Goal: Check status: Check status

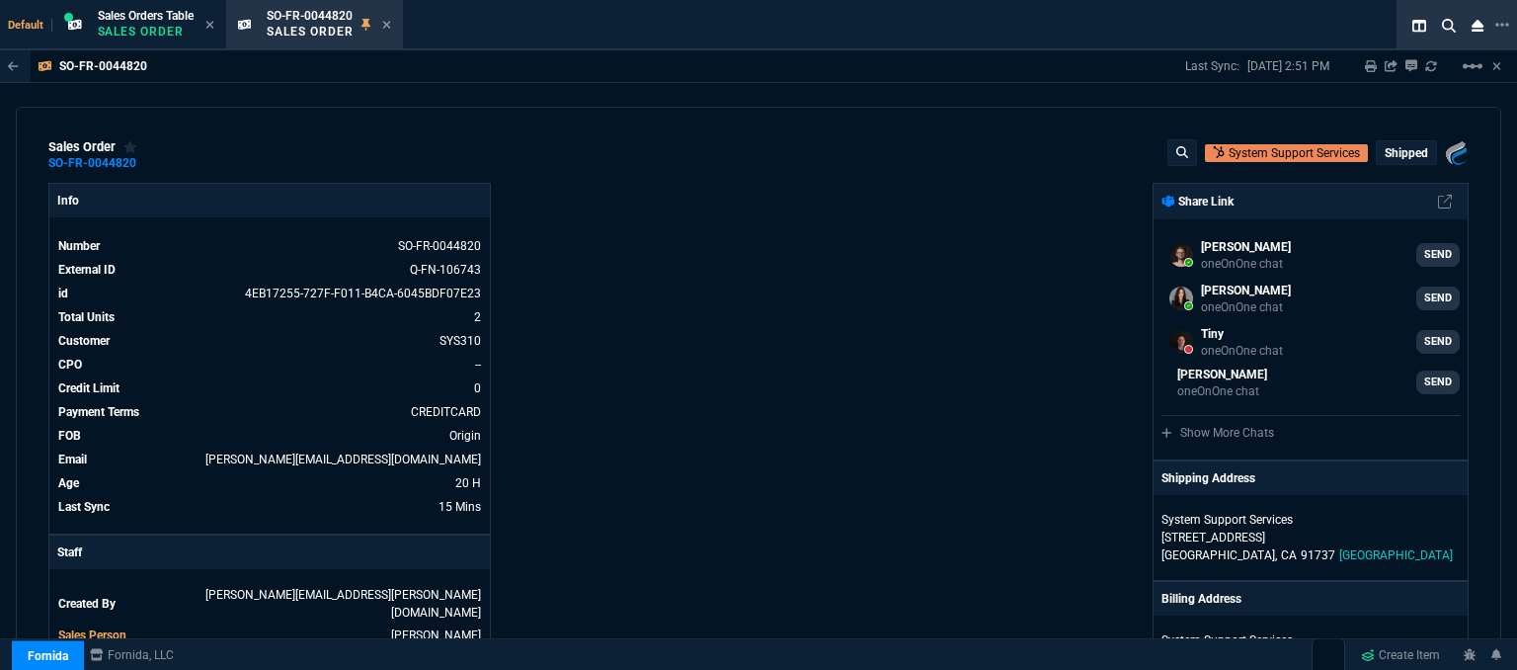
select select "12: [PERSON_NAME]"
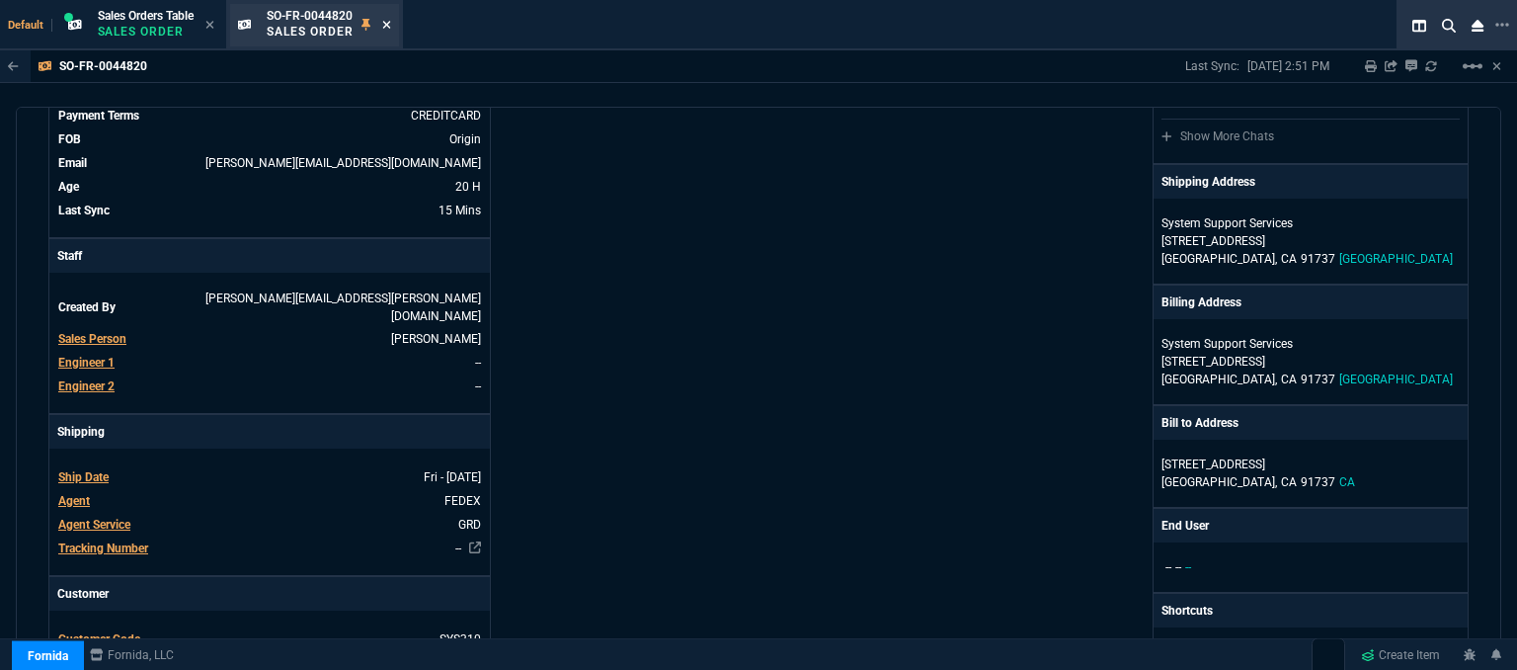
click at [389, 31] on fa-icon at bounding box center [386, 26] width 9 height 14
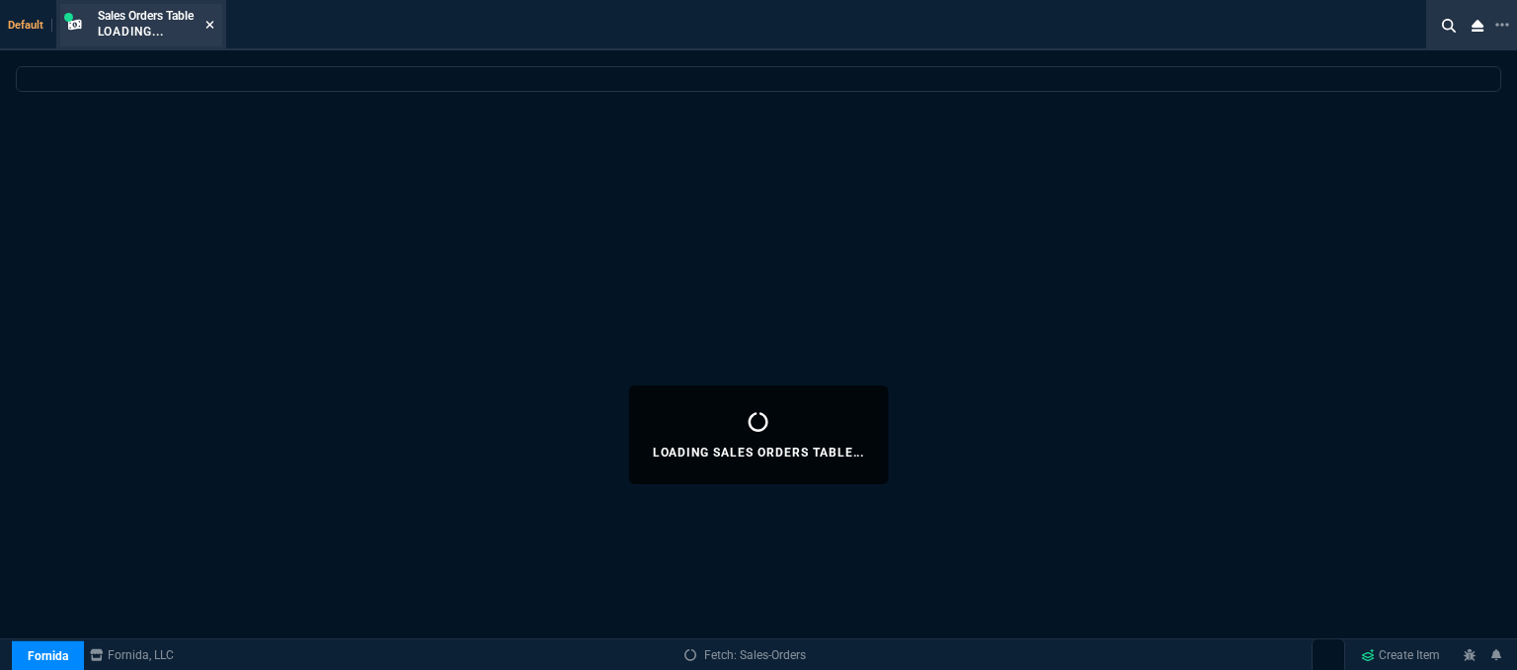
click at [214, 19] on fa-icon at bounding box center [209, 26] width 9 height 14
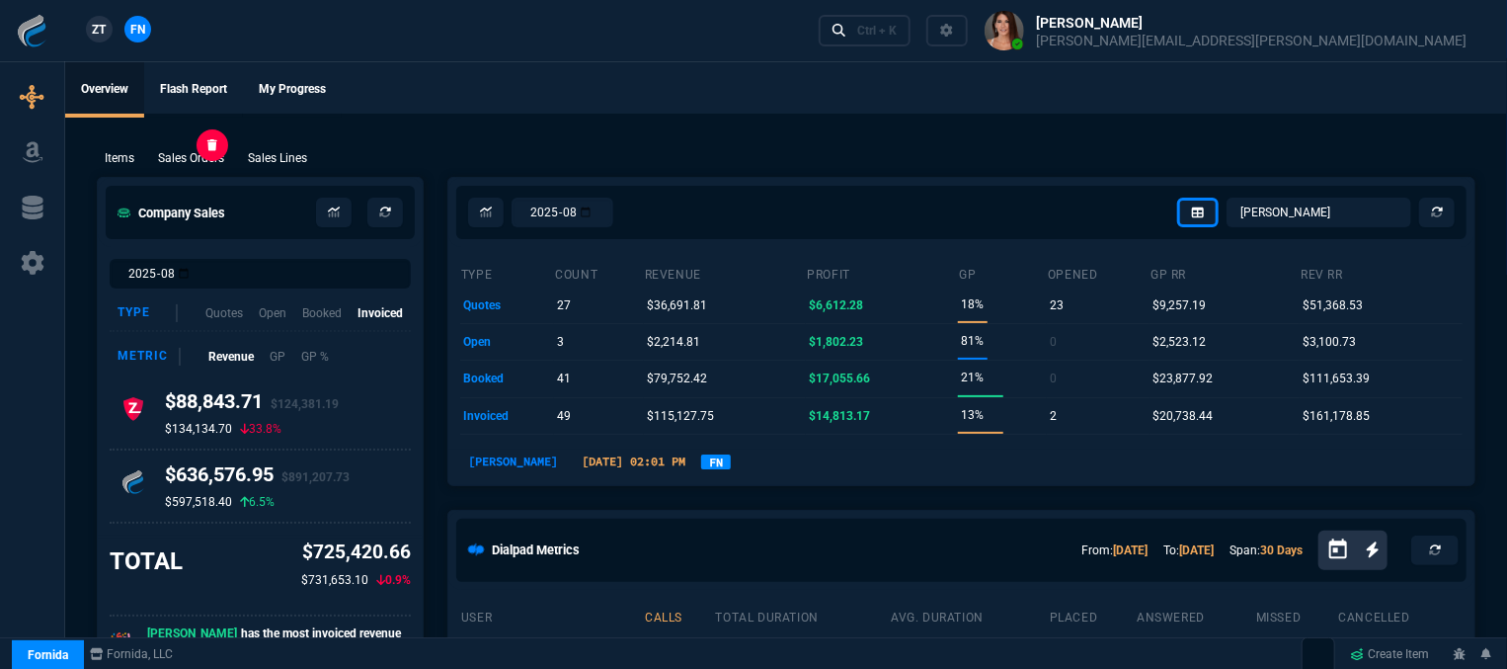
click at [208, 155] on p "Sales Orders" at bounding box center [191, 158] width 66 height 18
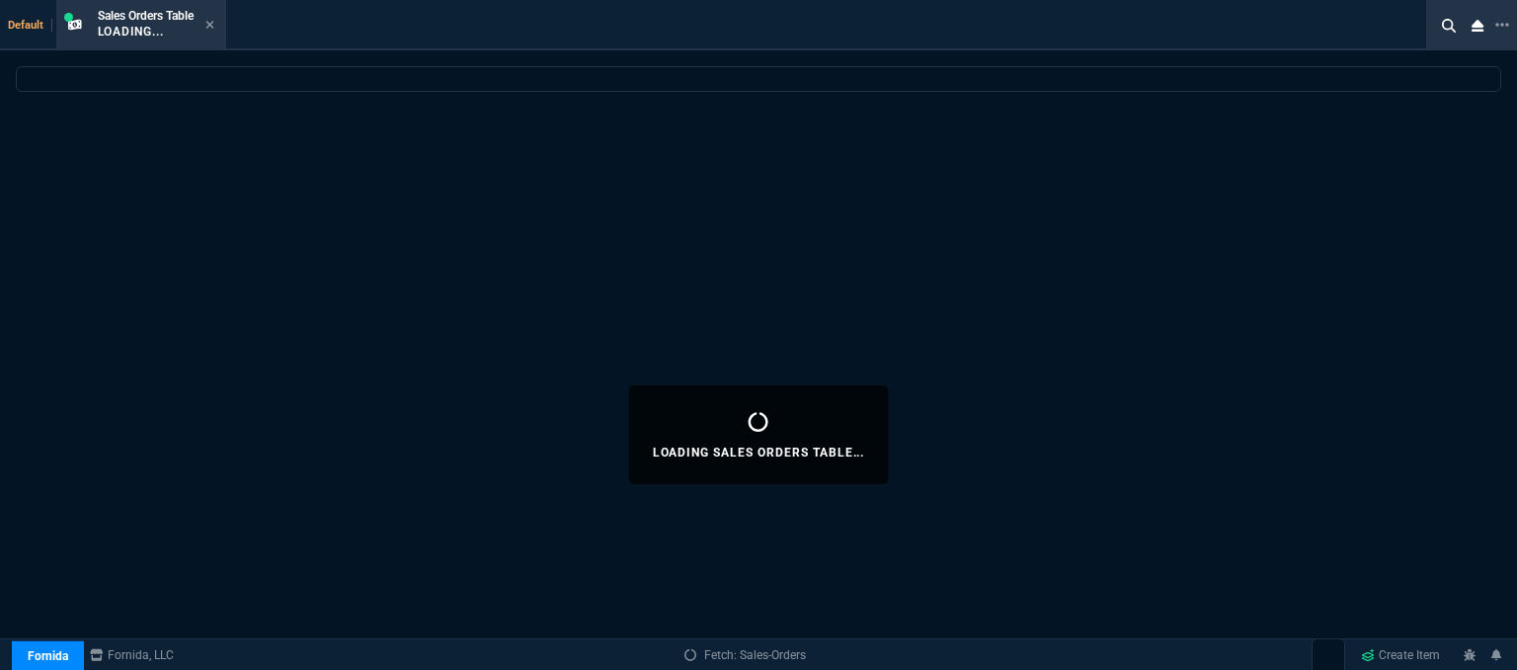
select select
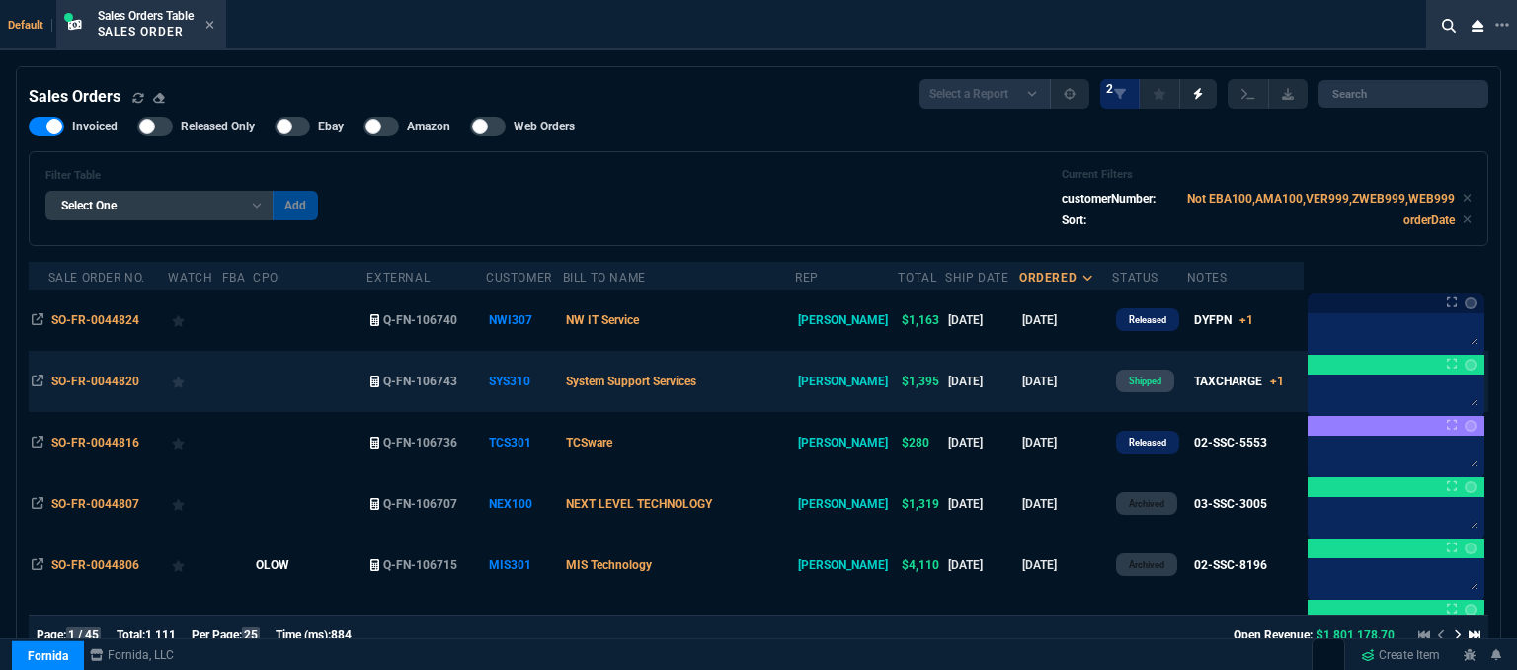
click at [772, 382] on td "System Support Services" at bounding box center [679, 381] width 233 height 61
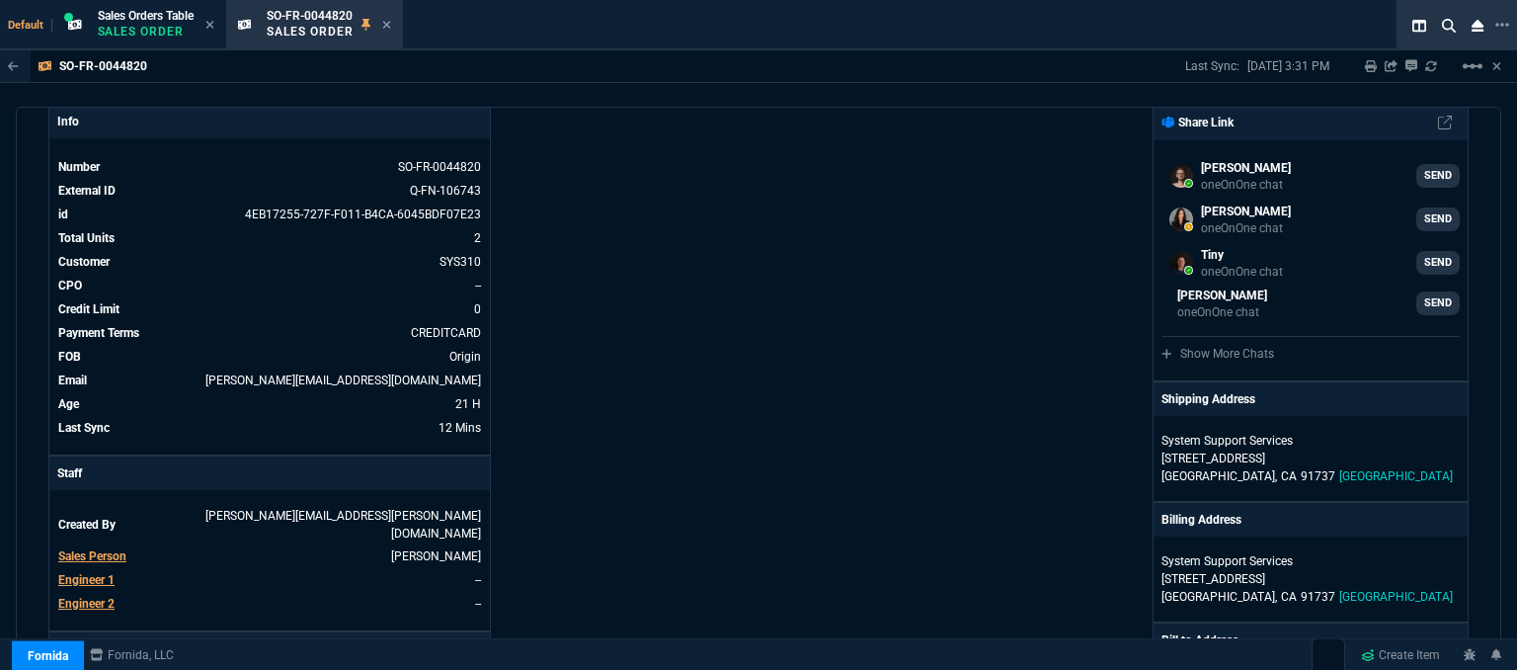
scroll to position [0, 0]
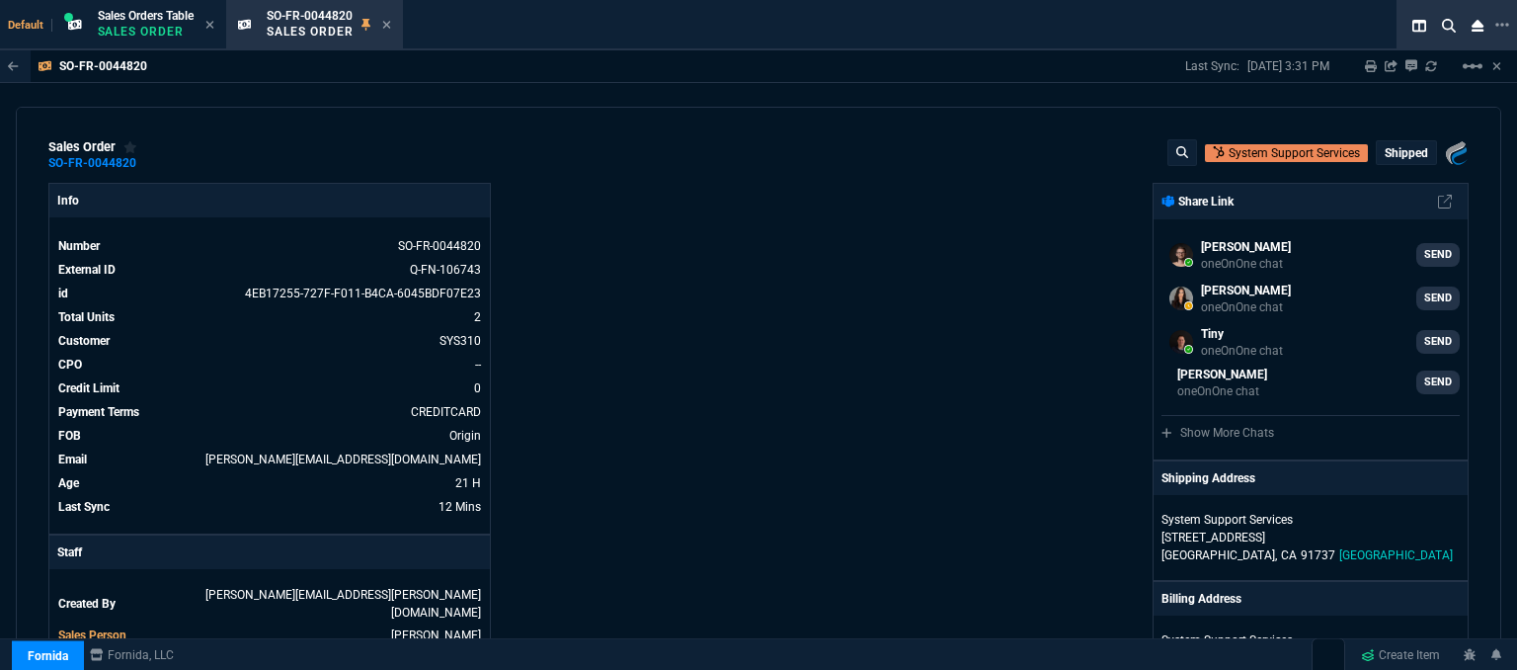
click at [390, 25] on icon at bounding box center [386, 25] width 8 height 8
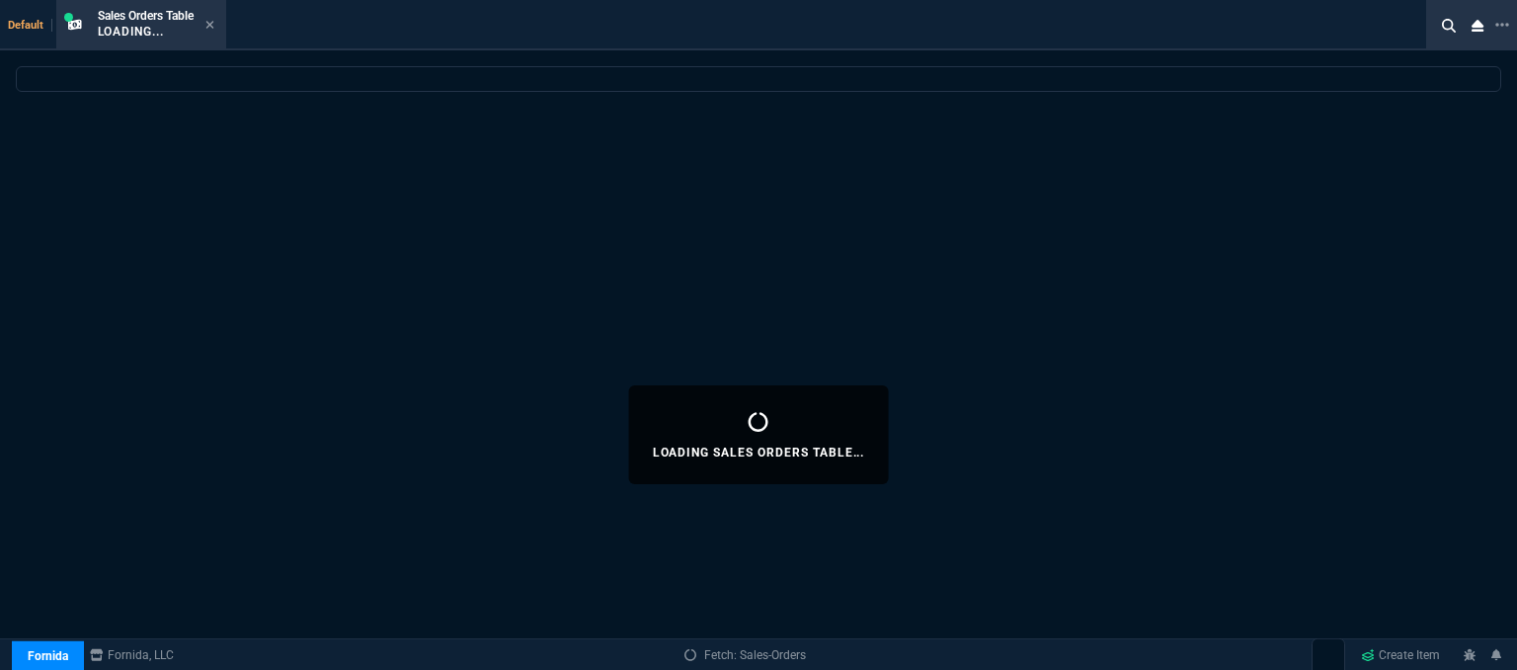
select select
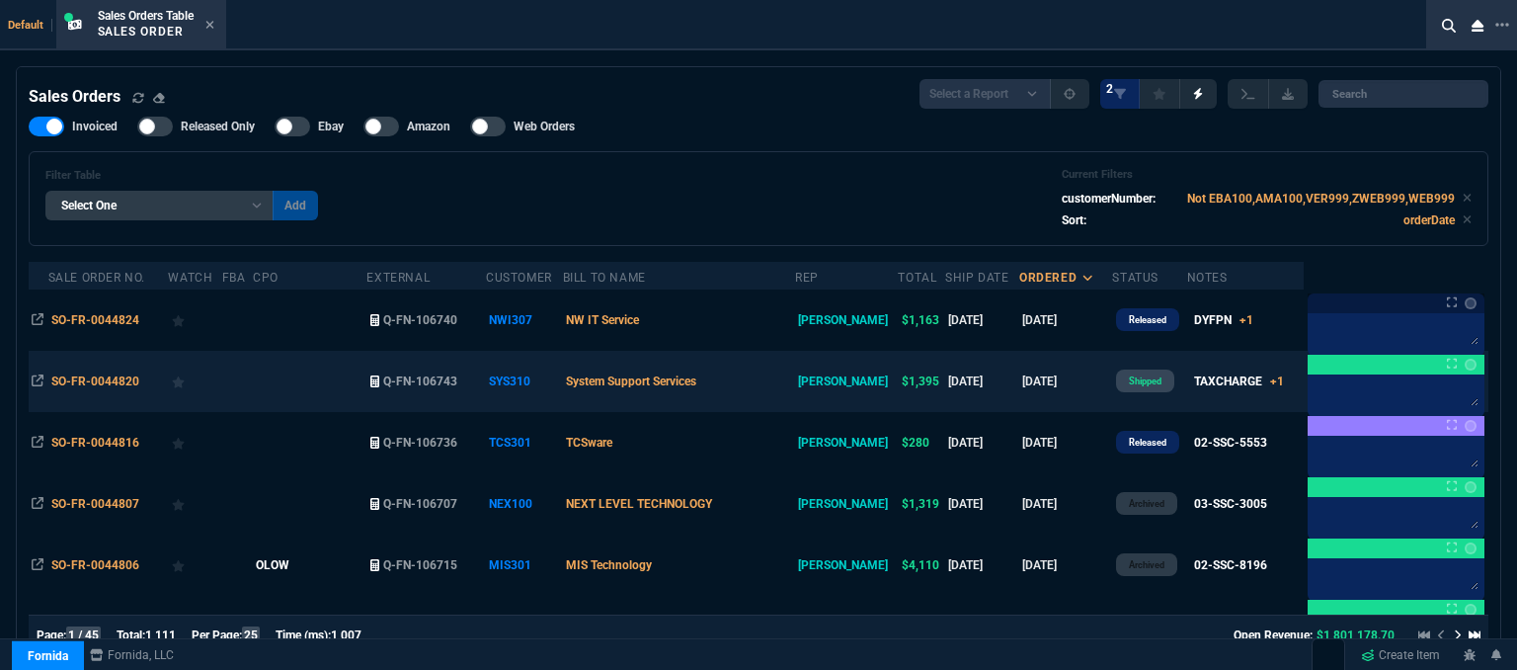
click at [763, 382] on td "System Support Services" at bounding box center [679, 381] width 233 height 61
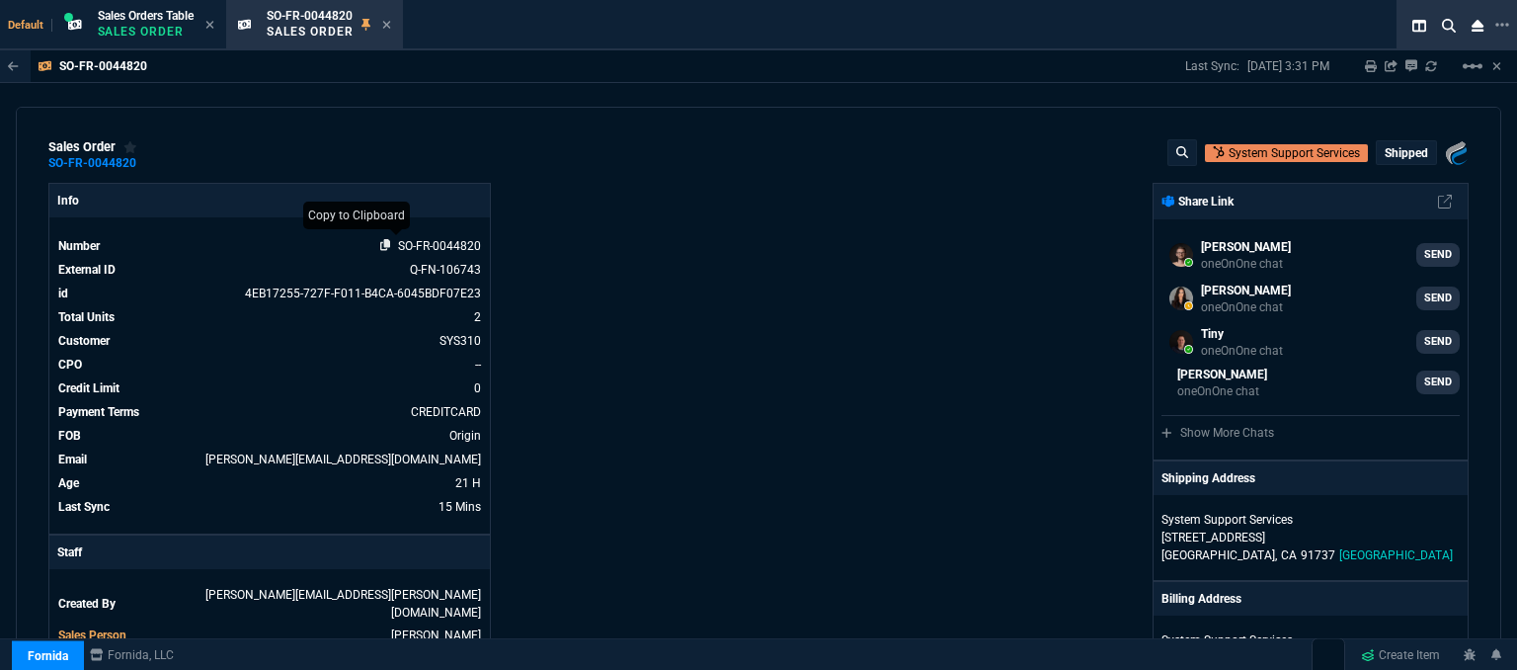
click at [380, 250] on icon at bounding box center [385, 245] width 11 height 12
click at [387, 24] on icon at bounding box center [386, 25] width 9 height 12
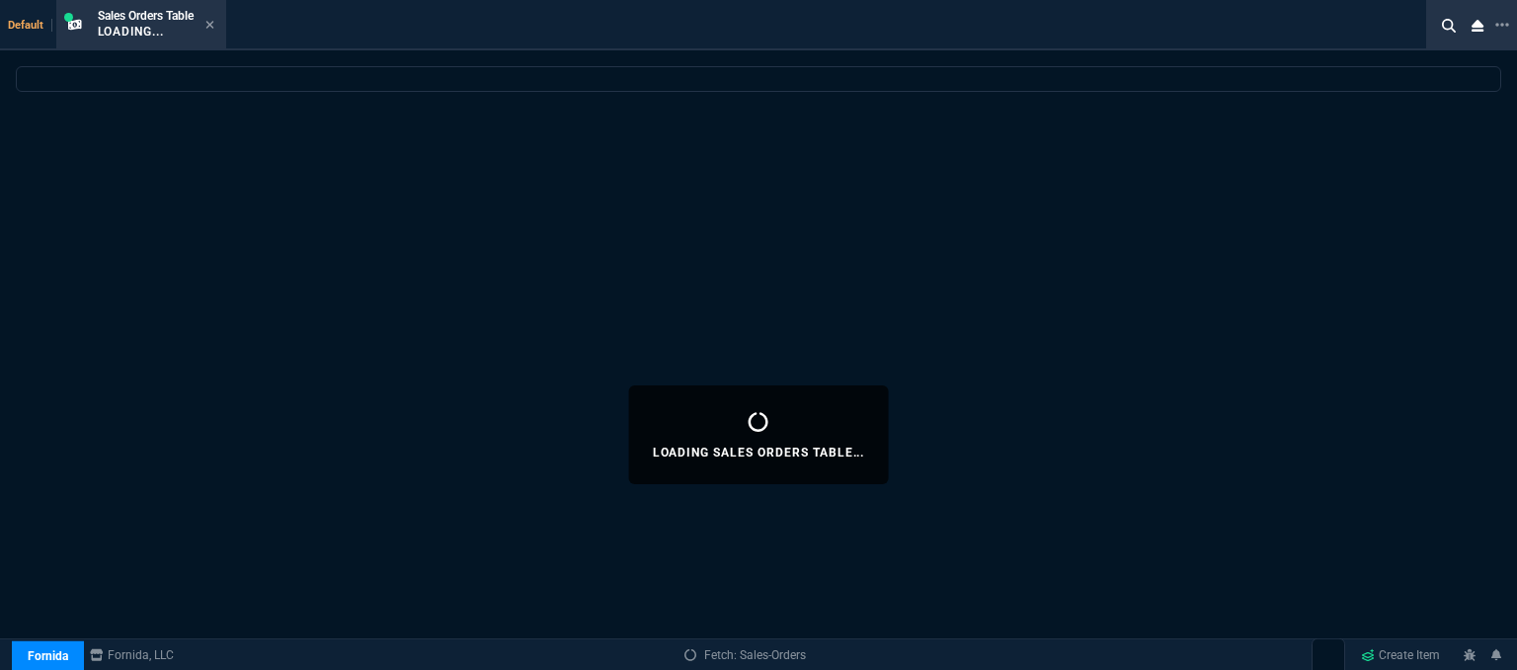
select select
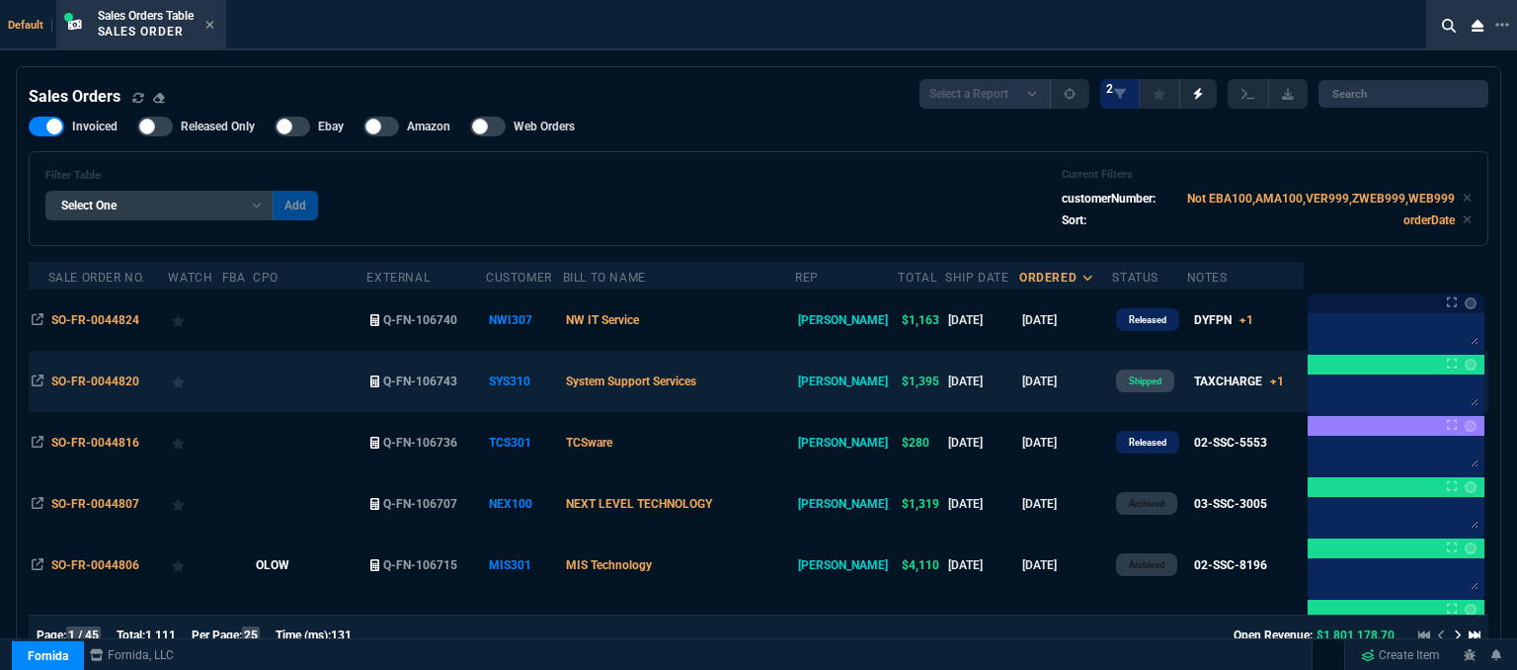
click at [773, 383] on td "System Support Services" at bounding box center [679, 381] width 233 height 61
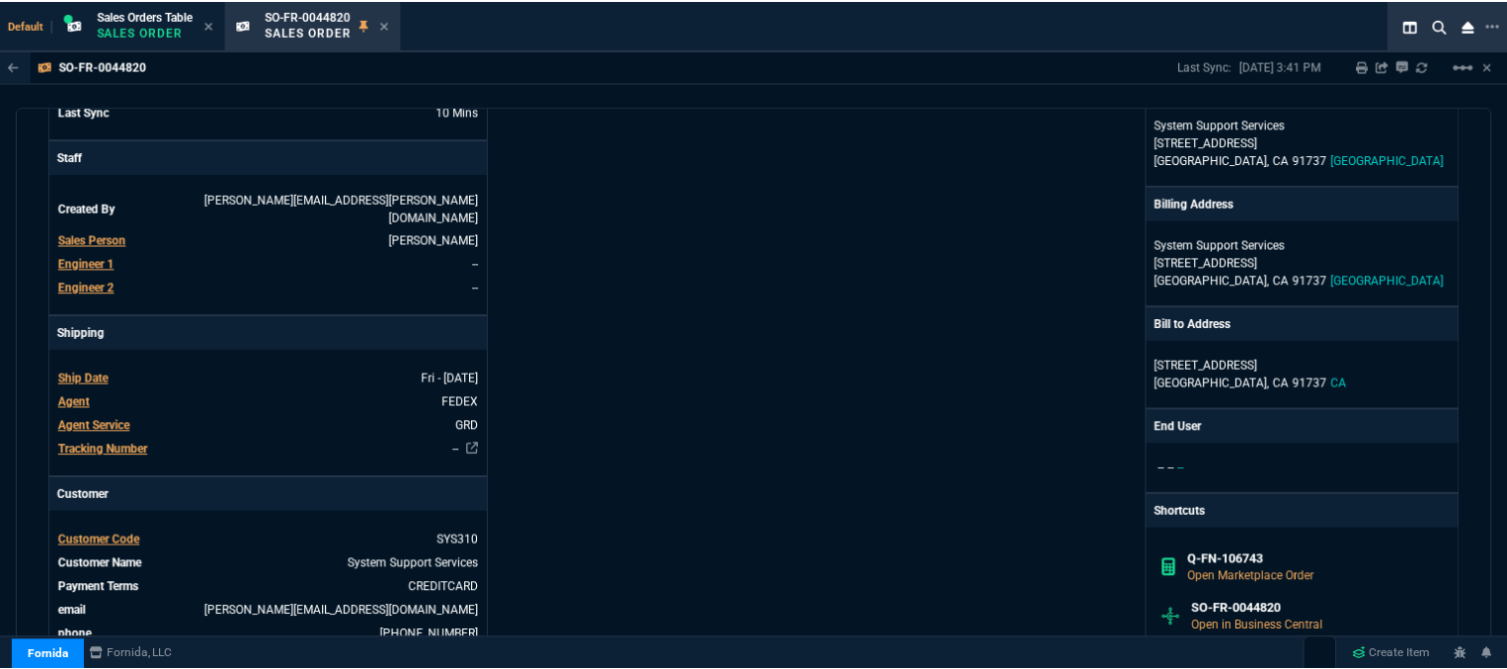
scroll to position [395, 0]
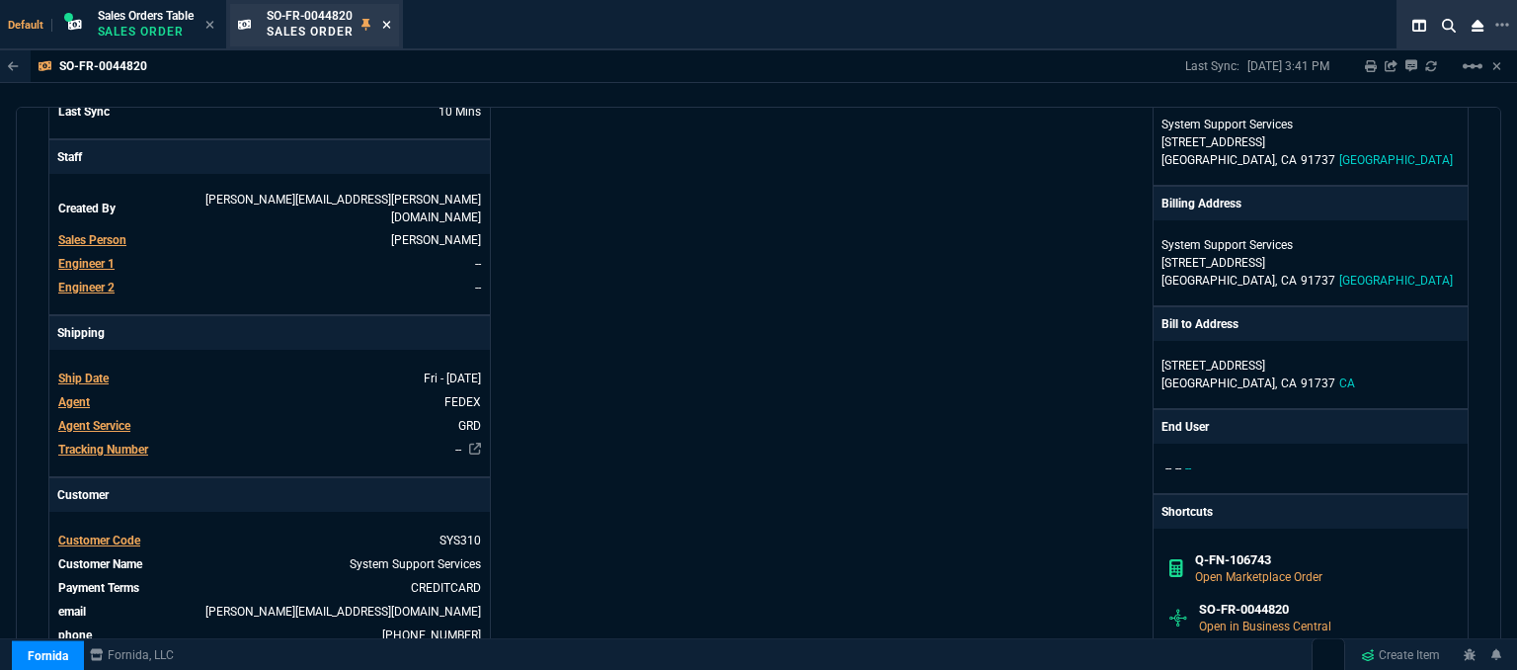
click at [388, 26] on icon at bounding box center [386, 25] width 8 height 8
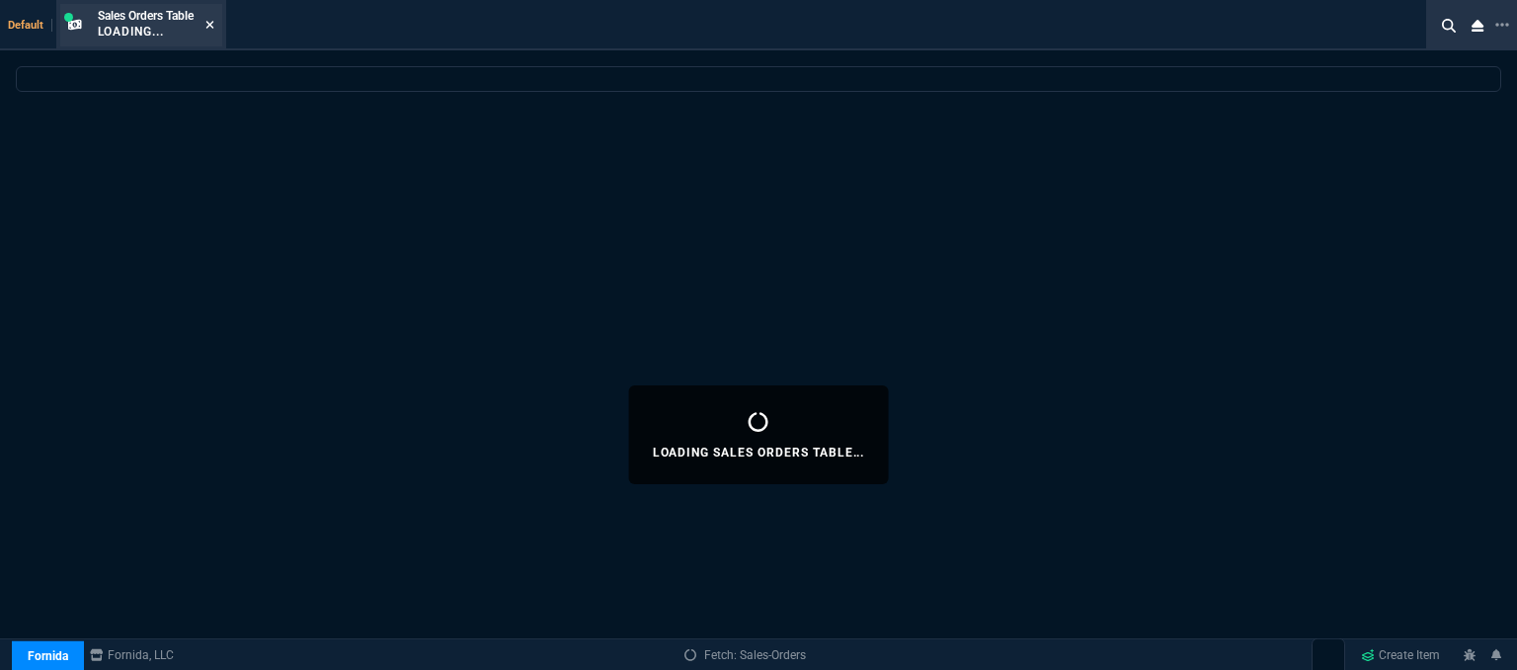
select select
